Goal: Task Accomplishment & Management: Use online tool/utility

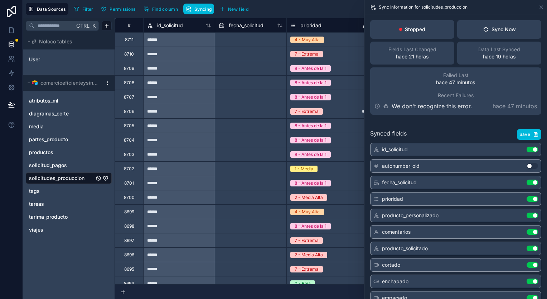
scroll to position [36, 0]
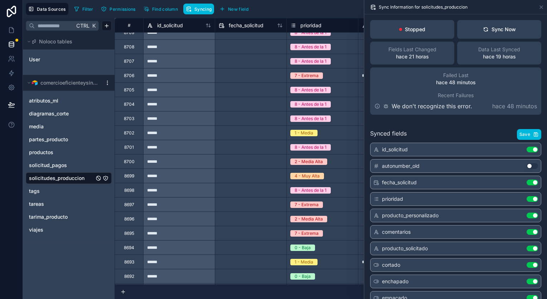
click at [490, 25] on button "Sync Now" at bounding box center [500, 29] width 84 height 19
click at [493, 31] on div "Sync Now" at bounding box center [499, 29] width 33 height 7
click at [493, 32] on div "Sync Now" at bounding box center [499, 29] width 33 height 7
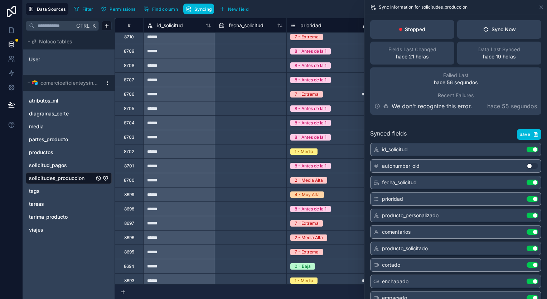
scroll to position [0, 0]
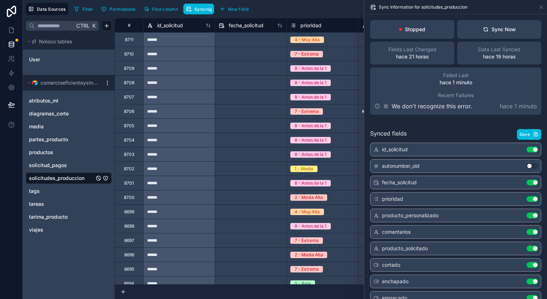
click at [487, 28] on div "Sync Now" at bounding box center [499, 29] width 33 height 7
click at [526, 31] on button "Sync Now" at bounding box center [500, 29] width 84 height 19
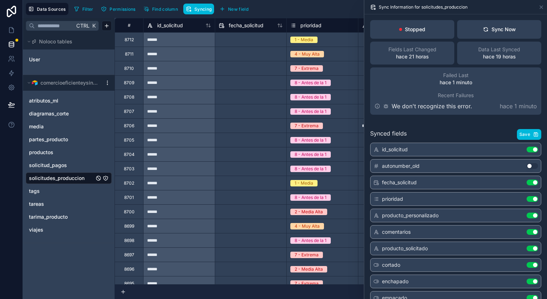
click at [494, 28] on div "Sync Now" at bounding box center [499, 29] width 33 height 7
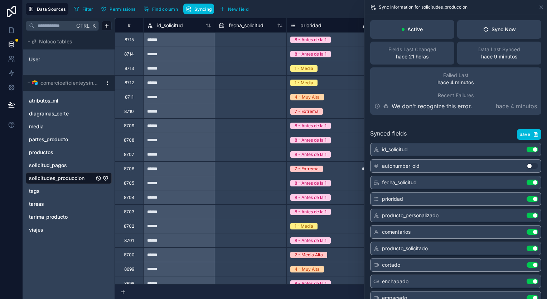
click at [504, 27] on div "Sync Now" at bounding box center [499, 29] width 33 height 7
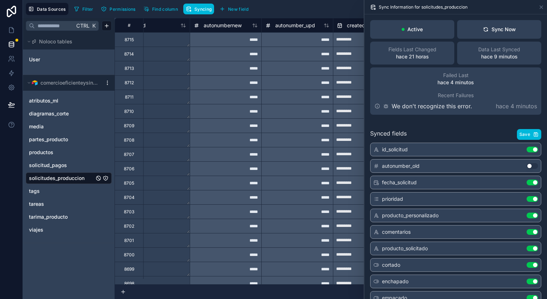
scroll to position [0, 1009]
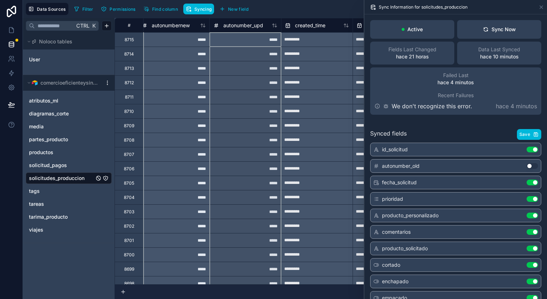
click at [275, 25] on icon at bounding box center [275, 26] width 6 height 6
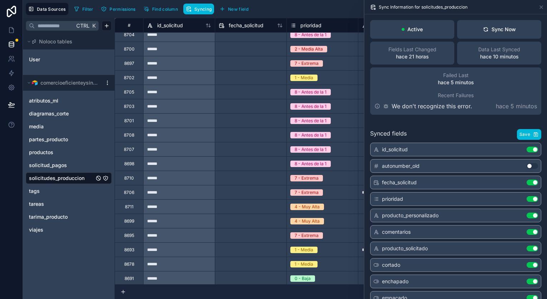
scroll to position [107, 0]
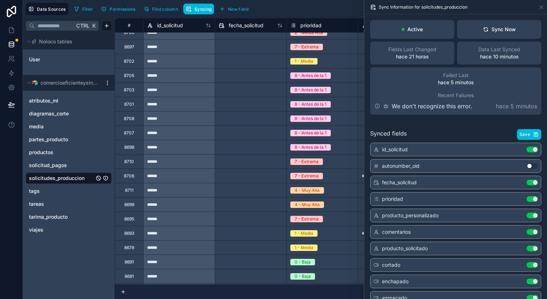
click at [54, 225] on div "viajes" at bounding box center [69, 229] width 86 height 11
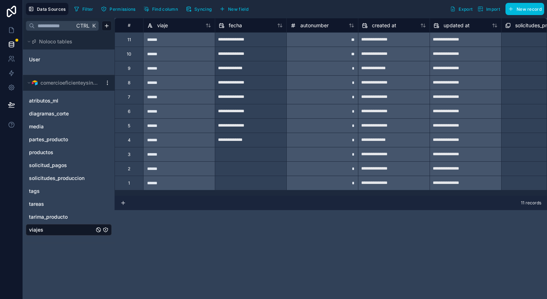
click at [42, 128] on span "media" at bounding box center [36, 126] width 15 height 7
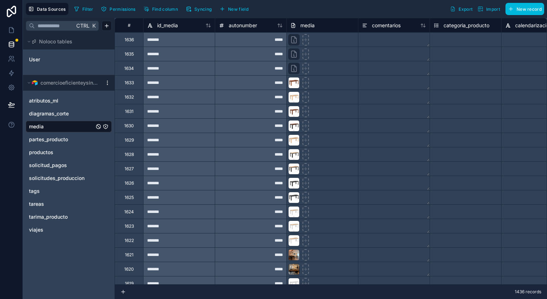
click at [211, 7] on span "Syncing" at bounding box center [203, 8] width 17 height 5
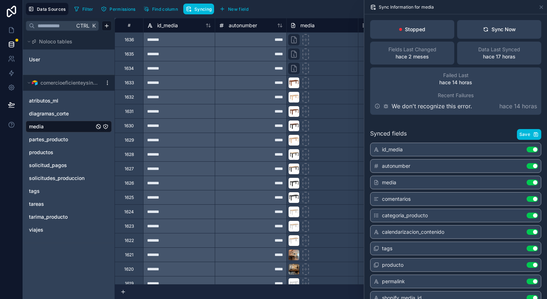
click at [503, 28] on div "Sync Now" at bounding box center [499, 29] width 33 height 7
click at [540, 5] on icon at bounding box center [542, 7] width 6 height 6
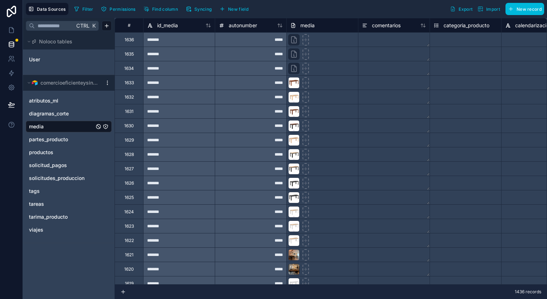
click at [195, 11] on span "Syncing" at bounding box center [203, 8] width 17 height 5
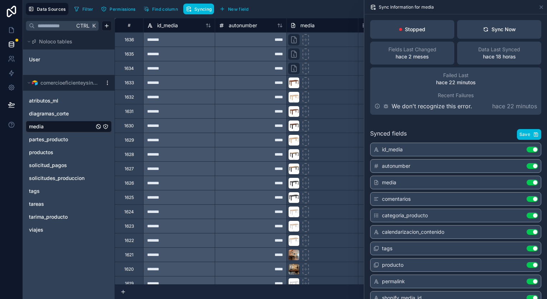
click at [511, 34] on button "Sync Now" at bounding box center [500, 29] width 84 height 19
click at [62, 175] on span "solicitudes_produccion" at bounding box center [57, 177] width 56 height 7
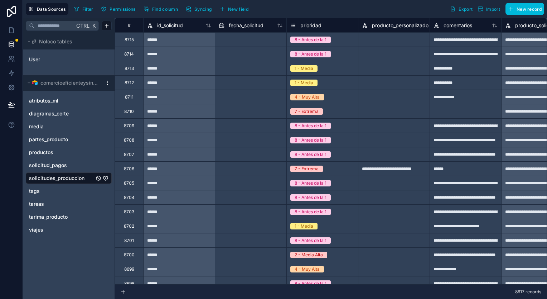
click at [187, 9] on icon "button" at bounding box center [188, 10] width 2 height 2
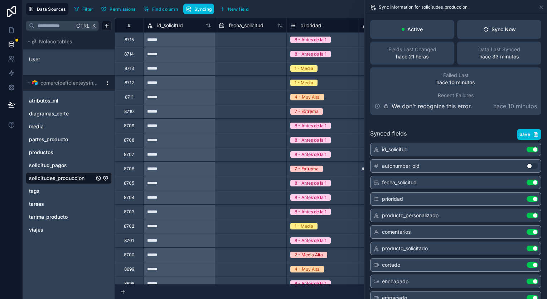
click at [481, 34] on button "Sync Now" at bounding box center [500, 29] width 84 height 19
click at [541, 8] on icon at bounding box center [542, 7] width 6 height 6
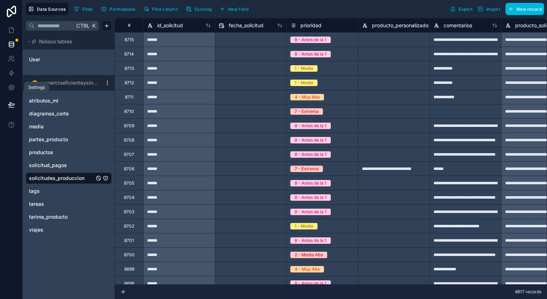
click at [11, 86] on icon at bounding box center [11, 87] width 7 height 7
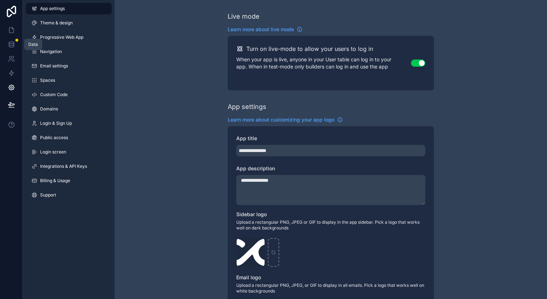
click at [14, 44] on icon at bounding box center [11, 45] width 5 height 3
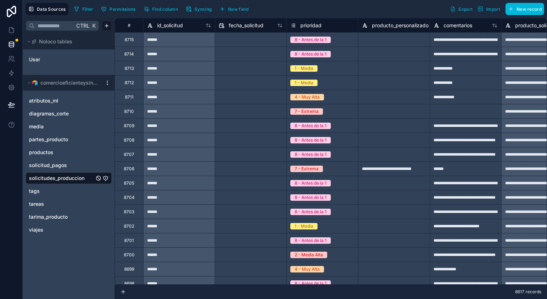
click at [205, 11] on button "Syncing" at bounding box center [198, 9] width 31 height 11
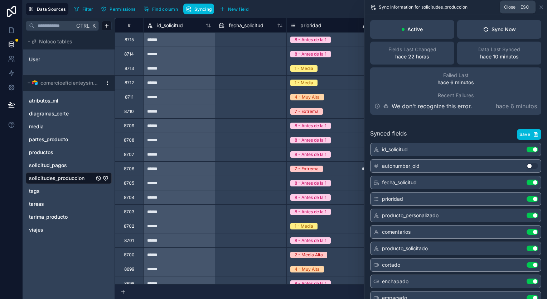
click at [542, 5] on icon at bounding box center [542, 7] width 6 height 6
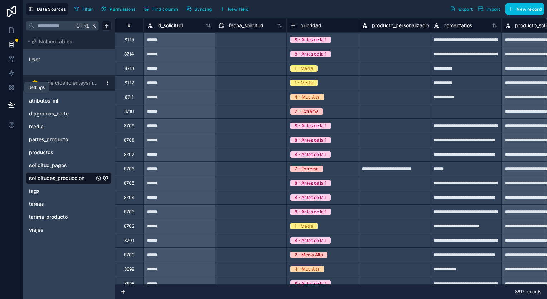
click at [9, 88] on icon at bounding box center [11, 87] width 5 height 5
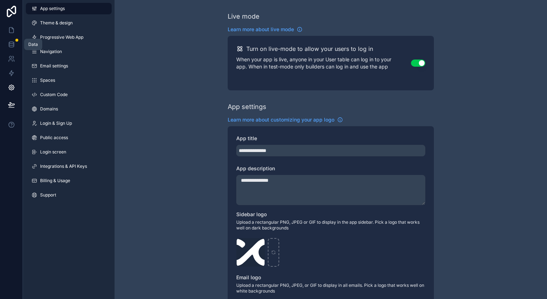
click at [17, 43] on link at bounding box center [11, 44] width 23 height 14
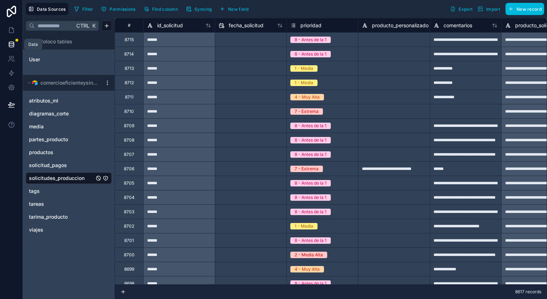
click at [17, 43] on link at bounding box center [11, 44] width 23 height 14
click at [196, 7] on span "Syncing" at bounding box center [203, 8] width 17 height 5
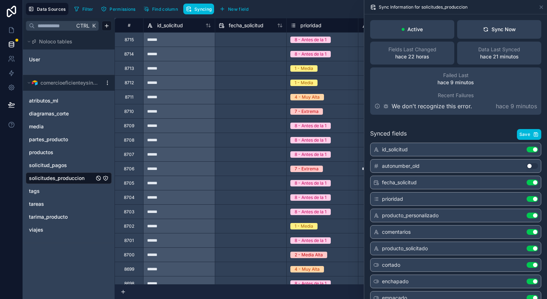
click at [62, 126] on link "media" at bounding box center [61, 126] width 65 height 7
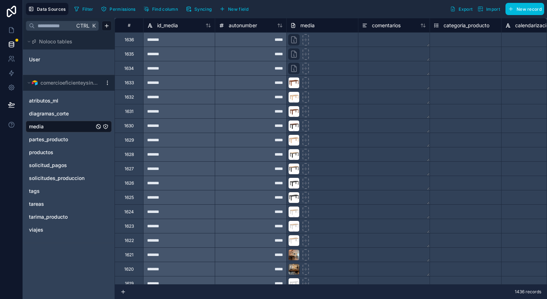
click at [196, 8] on span "Syncing" at bounding box center [203, 8] width 17 height 5
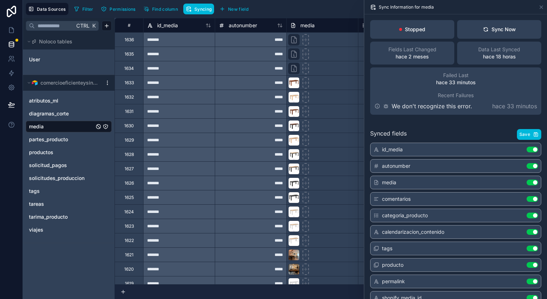
click at [61, 177] on span "solicitudes_produccion" at bounding box center [57, 177] width 56 height 7
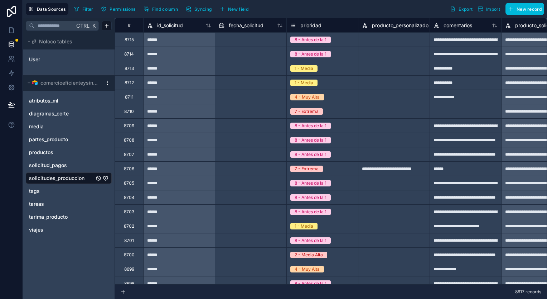
click at [210, 8] on span "Syncing" at bounding box center [203, 8] width 17 height 5
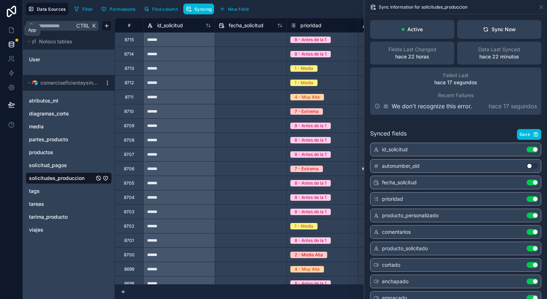
click at [13, 29] on icon at bounding box center [12, 28] width 1 height 1
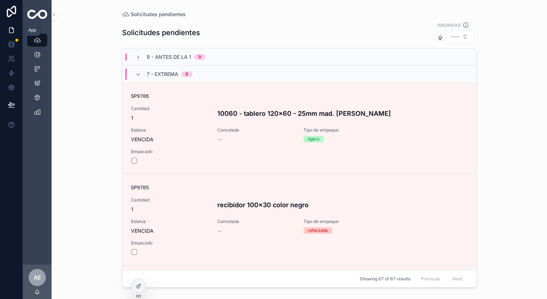
click at [13, 29] on icon at bounding box center [11, 30] width 7 height 7
click at [52, 16] on icon "scrollable content" at bounding box center [54, 14] width 5 height 5
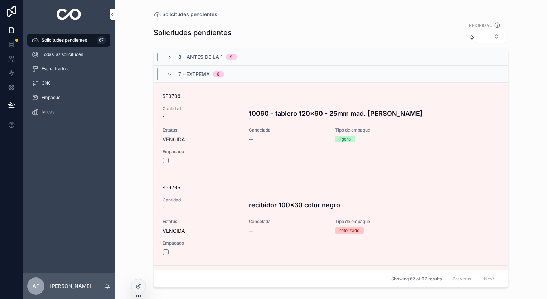
click at [75, 59] on div "Todas las solicitudes" at bounding box center [69, 54] width 75 height 11
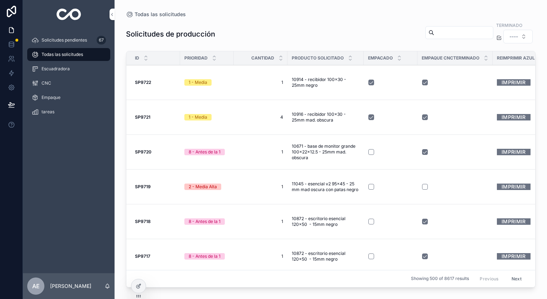
drag, startPoint x: 327, startPoint y: 44, endPoint x: 273, endPoint y: 45, distance: 53.8
click at [273, 45] on div "Solicitudes de producción Terminado ----" at bounding box center [331, 33] width 410 height 25
click at [139, 287] on icon at bounding box center [138, 286] width 3 height 3
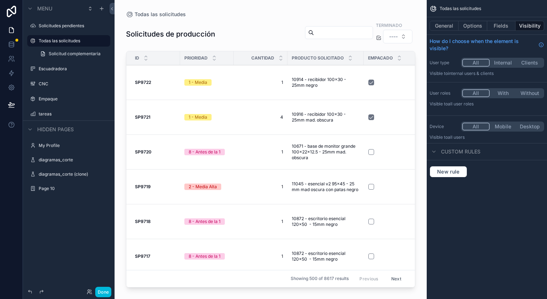
click at [224, 43] on div "scrollable content" at bounding box center [271, 145] width 312 height 290
click at [229, 67] on td "1 - Media" at bounding box center [207, 82] width 54 height 35
click at [276, 90] on td "1 1" at bounding box center [261, 82] width 54 height 35
drag, startPoint x: 254, startPoint y: 27, endPoint x: 226, endPoint y: 34, distance: 28.9
click at [254, 29] on div "Solicitudes de producción Terminado ----" at bounding box center [270, 33] width 289 height 25
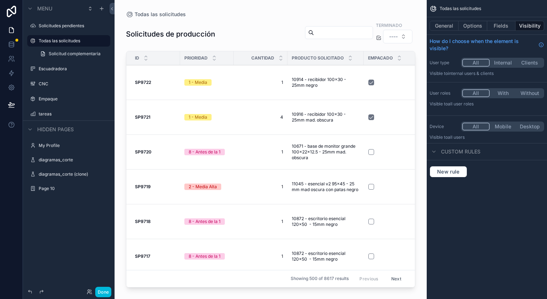
click at [227, 34] on div "Solicitudes de producción Terminado ----" at bounding box center [270, 33] width 289 height 25
click at [240, 29] on div "Solicitudes de producción Terminado ----" at bounding box center [270, 33] width 289 height 25
click at [223, 31] on div "Solicitudes de producción Terminado ----" at bounding box center [270, 33] width 289 height 25
click at [447, 29] on button "General" at bounding box center [444, 26] width 29 height 10
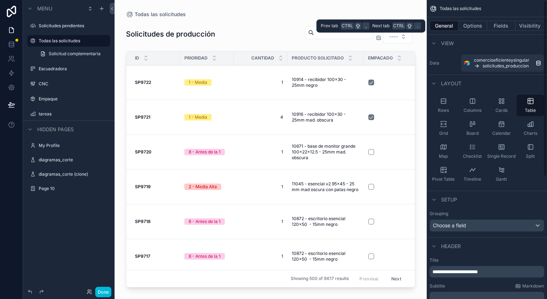
click at [470, 27] on button "Options" at bounding box center [473, 26] width 29 height 10
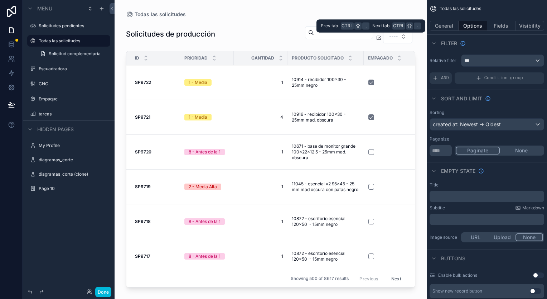
click at [450, 26] on button "General" at bounding box center [444, 26] width 29 height 10
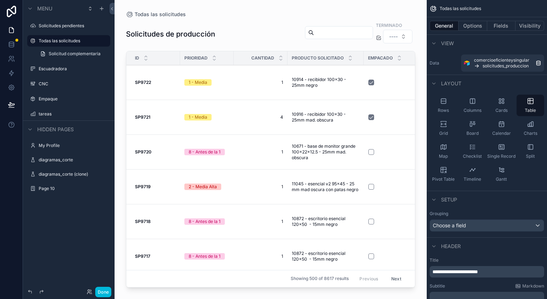
click at [71, 101] on label "Empaque" at bounding box center [72, 99] width 67 height 6
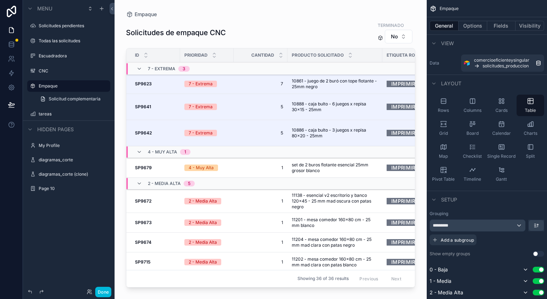
click at [59, 72] on label "CNC" at bounding box center [72, 71] width 67 height 6
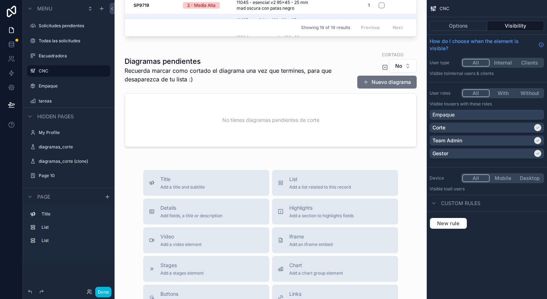
scroll to position [251, 0]
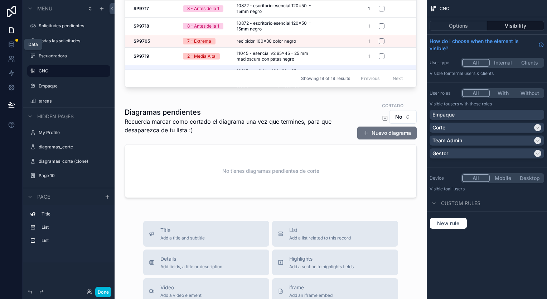
click at [14, 37] on link at bounding box center [11, 44] width 23 height 14
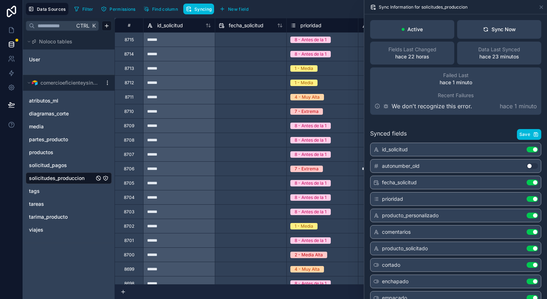
click at [57, 124] on link "media" at bounding box center [61, 126] width 65 height 7
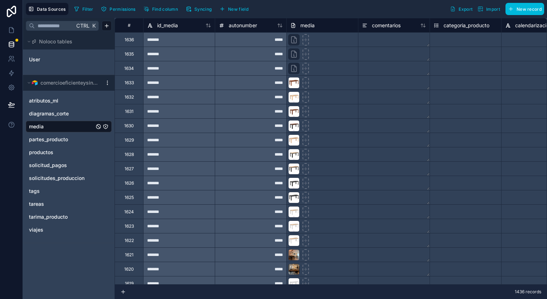
click at [205, 7] on span "Syncing" at bounding box center [203, 8] width 17 height 5
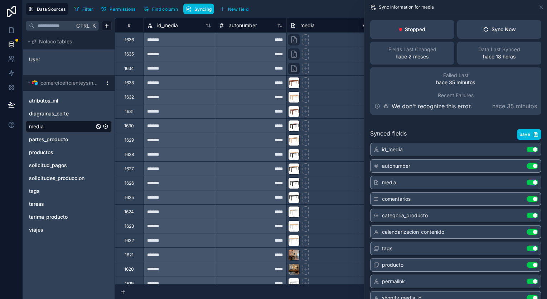
click at [53, 175] on span "solicitudes_produccion" at bounding box center [57, 177] width 56 height 7
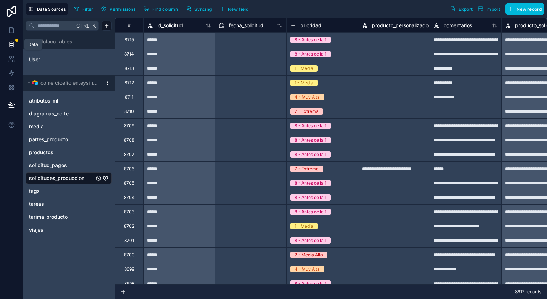
click at [11, 43] on icon at bounding box center [11, 44] width 7 height 7
click at [205, 6] on span "Syncing" at bounding box center [203, 8] width 17 height 5
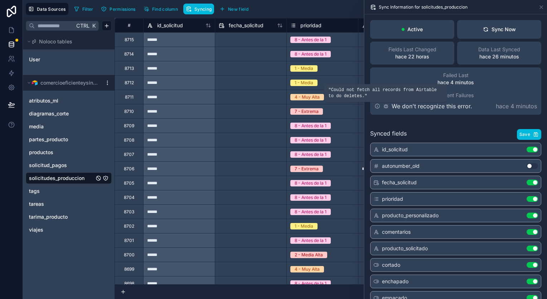
click at [386, 107] on icon at bounding box center [386, 106] width 6 height 6
drag, startPoint x: 387, startPoint y: 107, endPoint x: 329, endPoint y: 89, distance: 60.4
click at [329, 89] on div ""Could not fetch all records from Airtable to do deletes."" at bounding box center [386, 93] width 115 height 12
copy span ""Could not fetch all records from Airtable to do deletes.""
click at [486, 29] on div "Sync Now" at bounding box center [499, 29] width 33 height 7
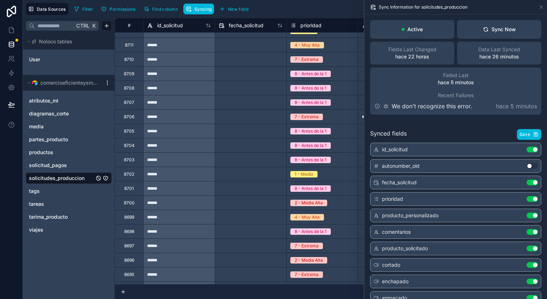
scroll to position [40, 0]
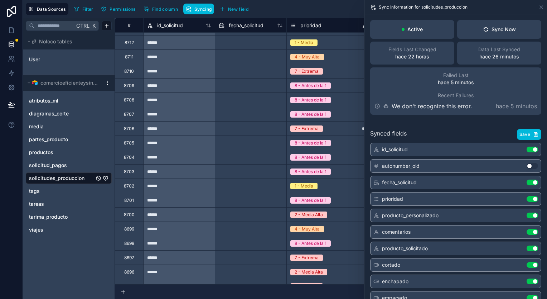
click at [69, 130] on link "media" at bounding box center [61, 126] width 65 height 7
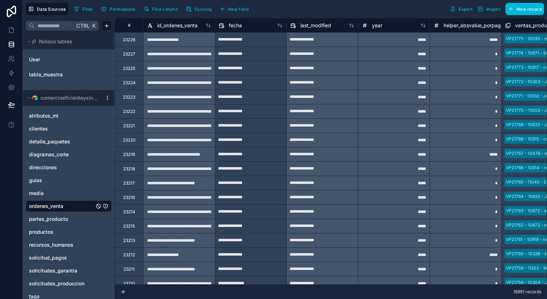
click at [196, 9] on span "Syncing" at bounding box center [203, 8] width 17 height 5
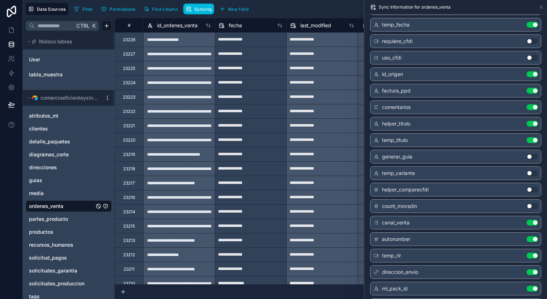
scroll to position [287, 0]
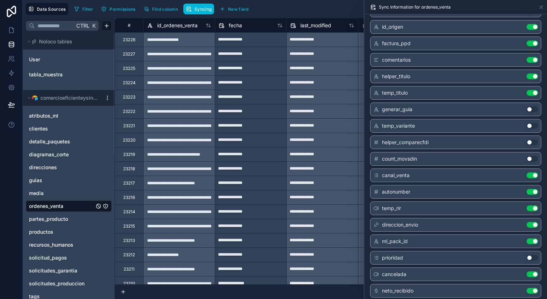
click at [527, 255] on button "Use setting" at bounding box center [532, 258] width 11 height 6
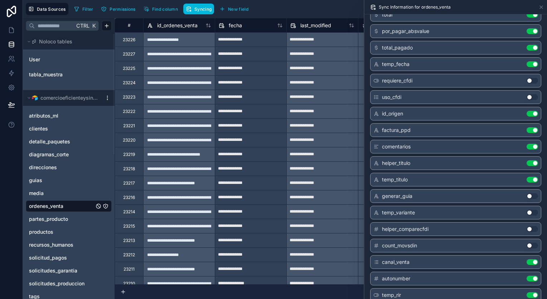
scroll to position [131, 0]
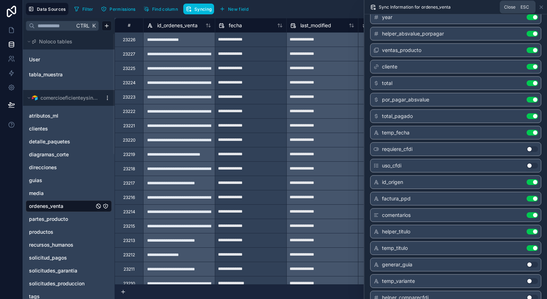
click at [541, 7] on icon at bounding box center [541, 7] width 3 height 3
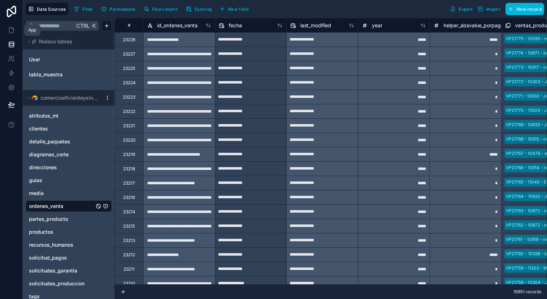
click at [14, 29] on icon at bounding box center [11, 30] width 7 height 7
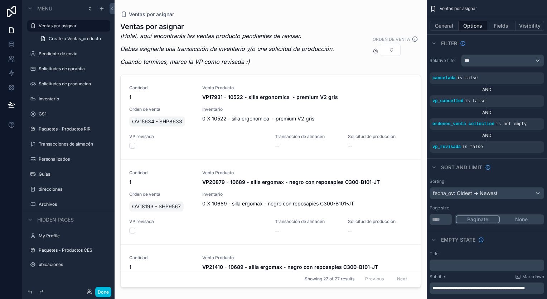
click at [76, 56] on label "Pendiente de envío" at bounding box center [72, 54] width 67 height 6
